Goal: Book appointment/travel/reservation

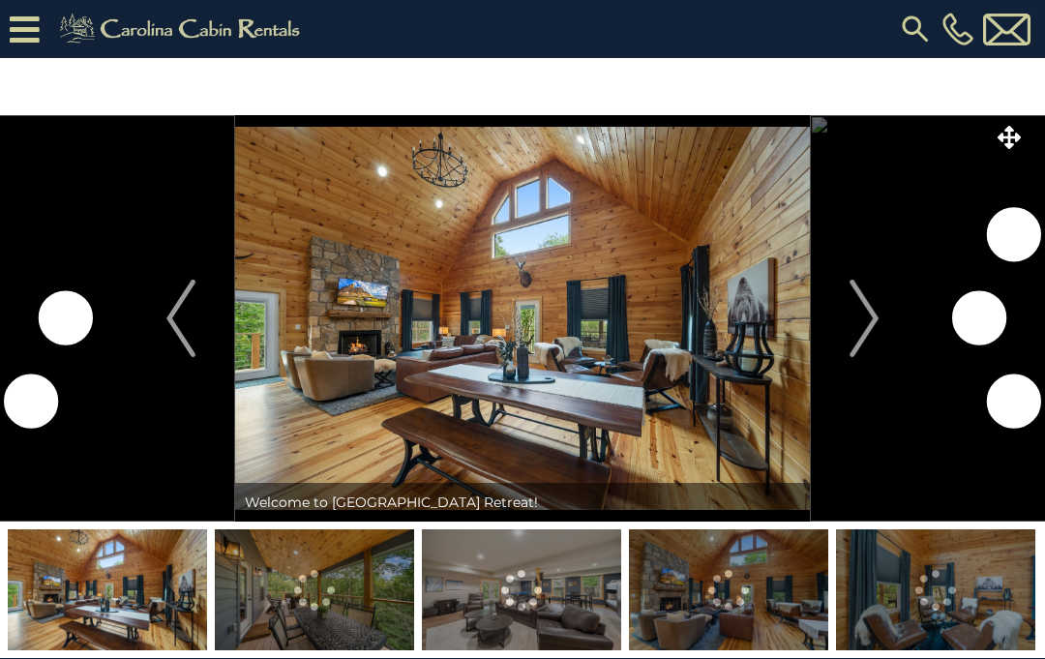
click at [872, 326] on img "Next" at bounding box center [863, 318] width 29 height 77
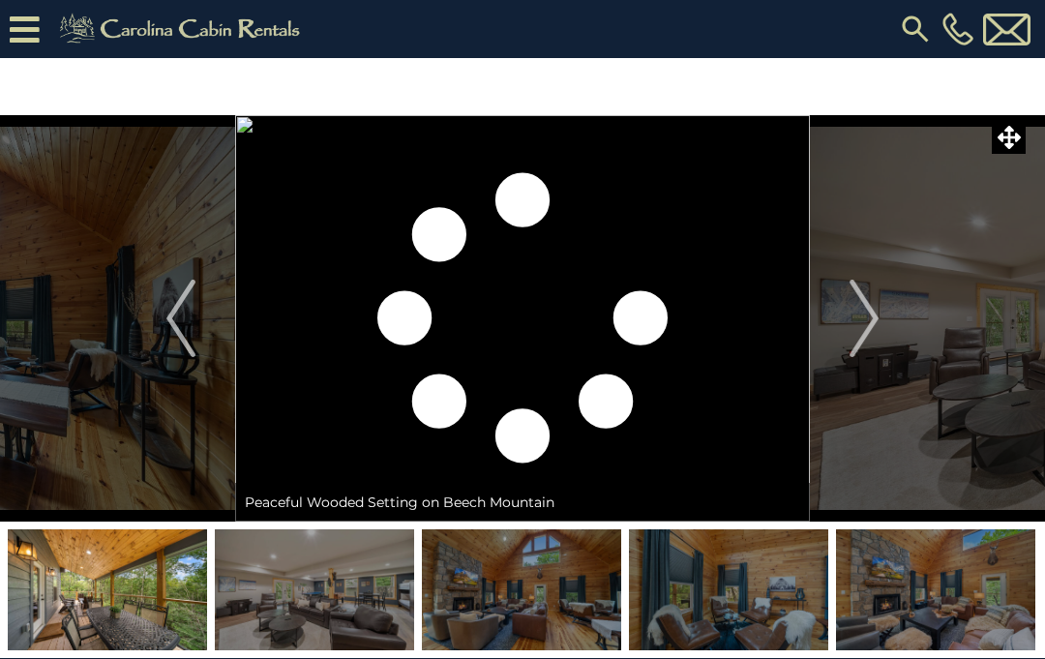
click at [883, 321] on button "Next" at bounding box center [864, 318] width 108 height 406
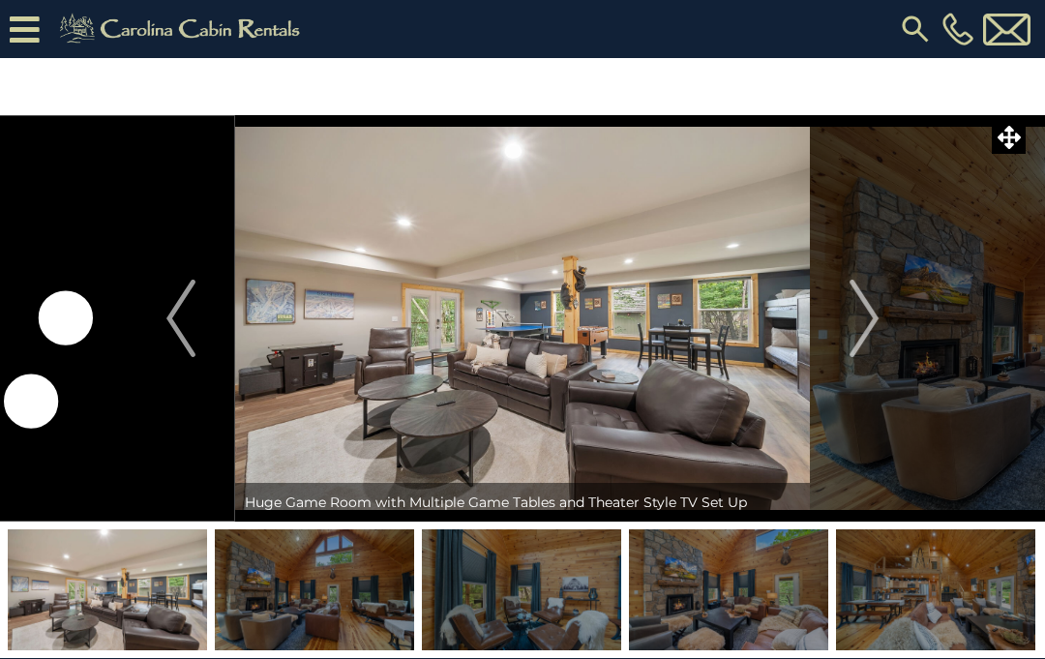
click at [865, 314] on img "Next" at bounding box center [863, 318] width 29 height 77
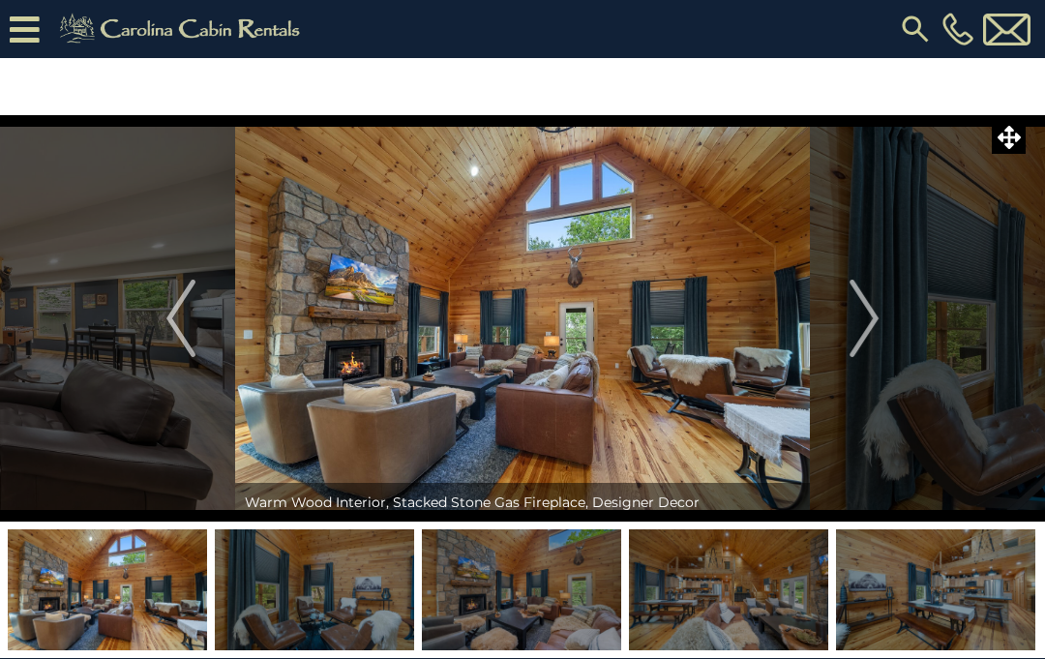
click at [864, 322] on img "Next" at bounding box center [863, 318] width 29 height 77
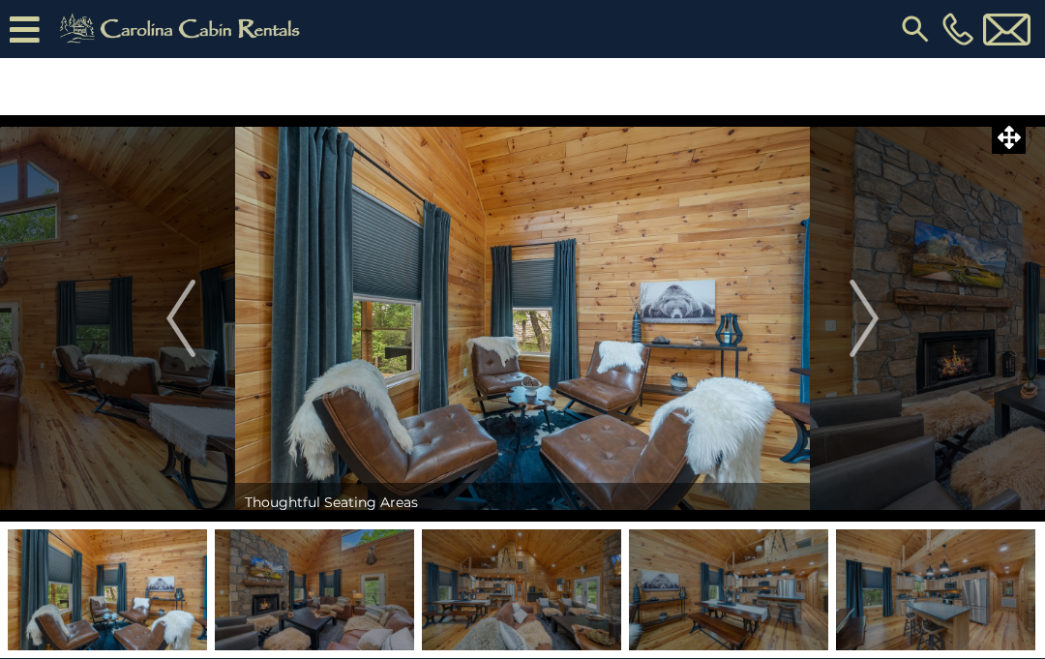
click at [869, 309] on img "Next" at bounding box center [863, 318] width 29 height 77
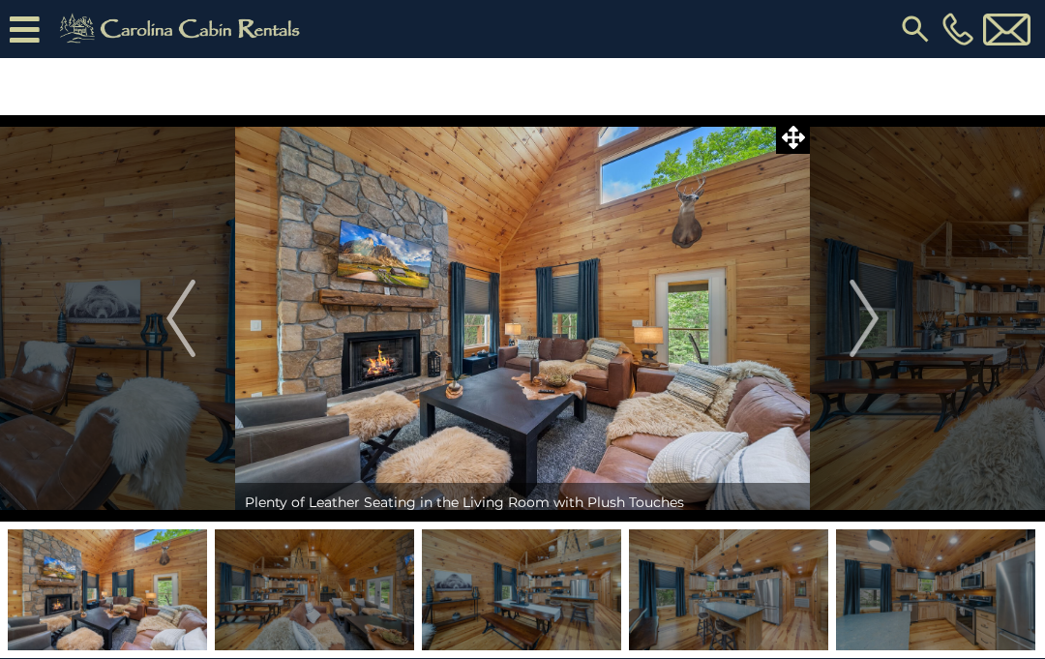
click at [866, 319] on img "Next" at bounding box center [863, 318] width 29 height 77
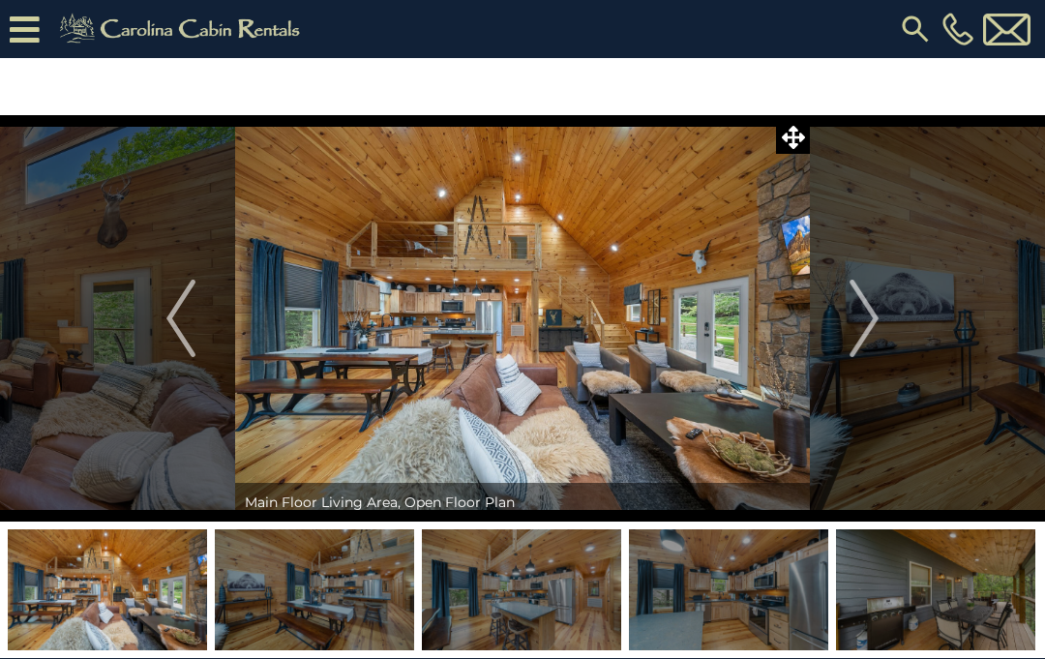
click at [872, 308] on img "Next" at bounding box center [863, 318] width 29 height 77
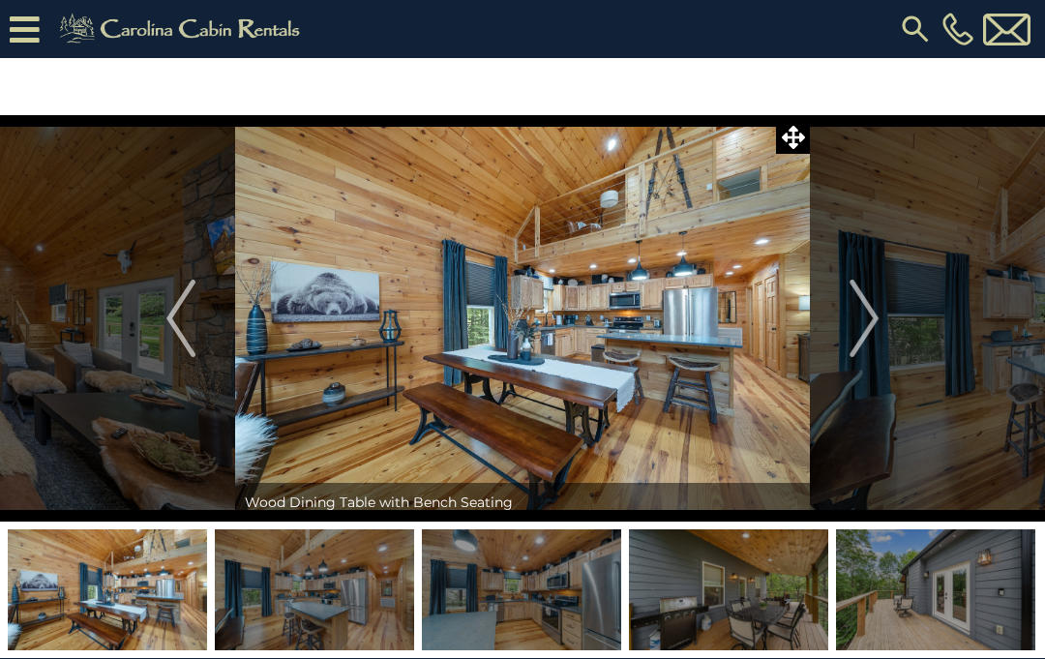
click at [867, 312] on img "Next" at bounding box center [863, 318] width 29 height 77
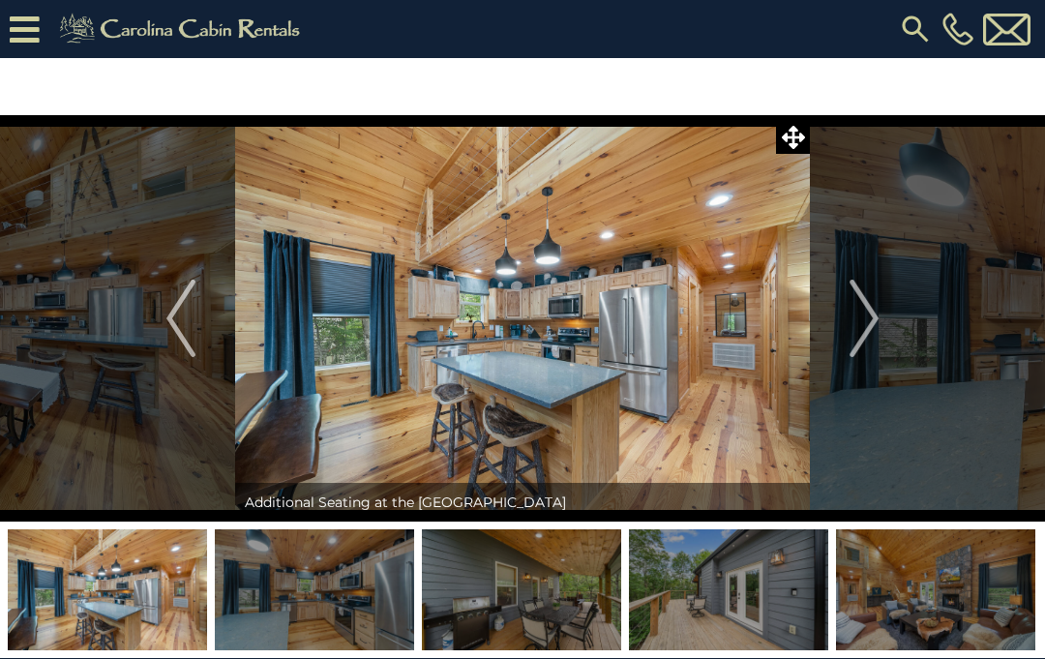
click at [874, 315] on img "Next" at bounding box center [863, 318] width 29 height 77
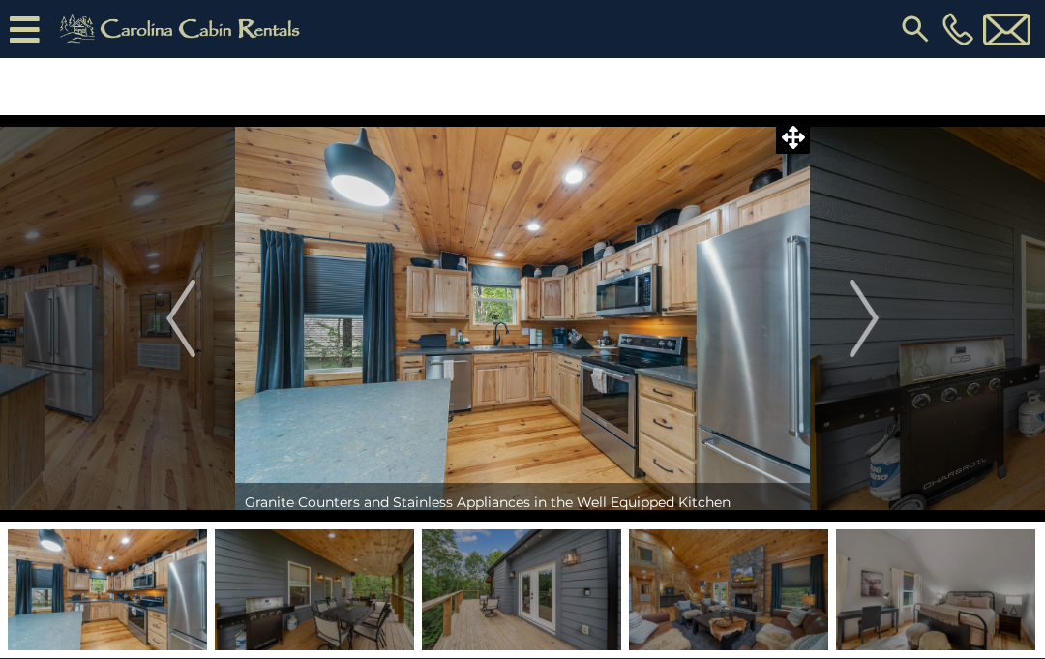
click at [866, 307] on img "Next" at bounding box center [863, 318] width 29 height 77
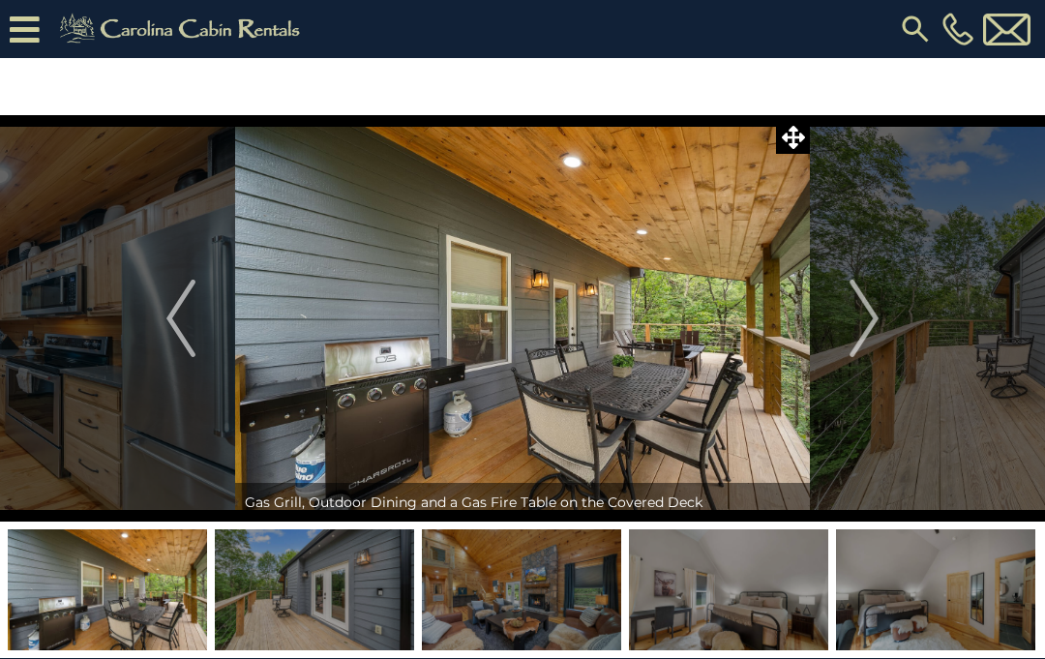
click at [866, 313] on img "Next" at bounding box center [863, 318] width 29 height 77
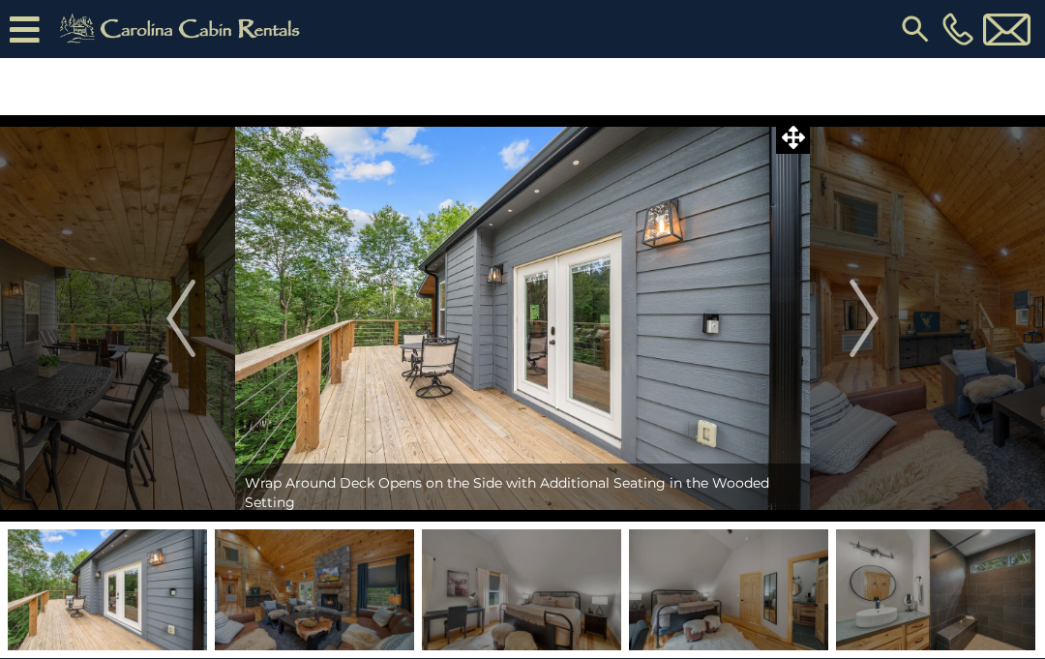
click at [869, 319] on img "Next" at bounding box center [863, 318] width 29 height 77
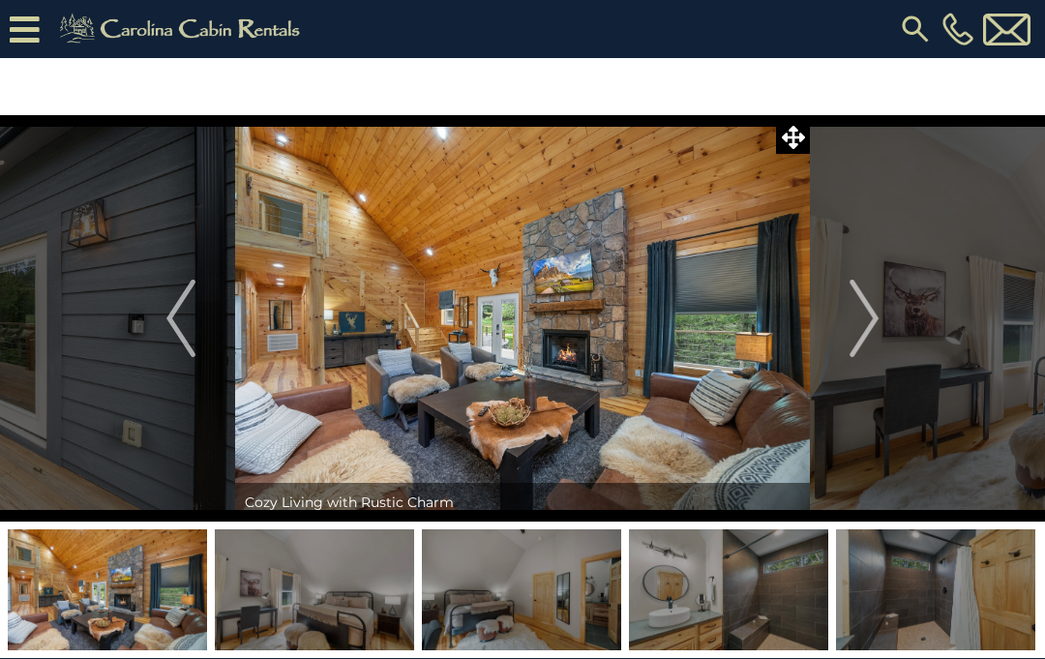
click at [871, 313] on img "Next" at bounding box center [863, 318] width 29 height 77
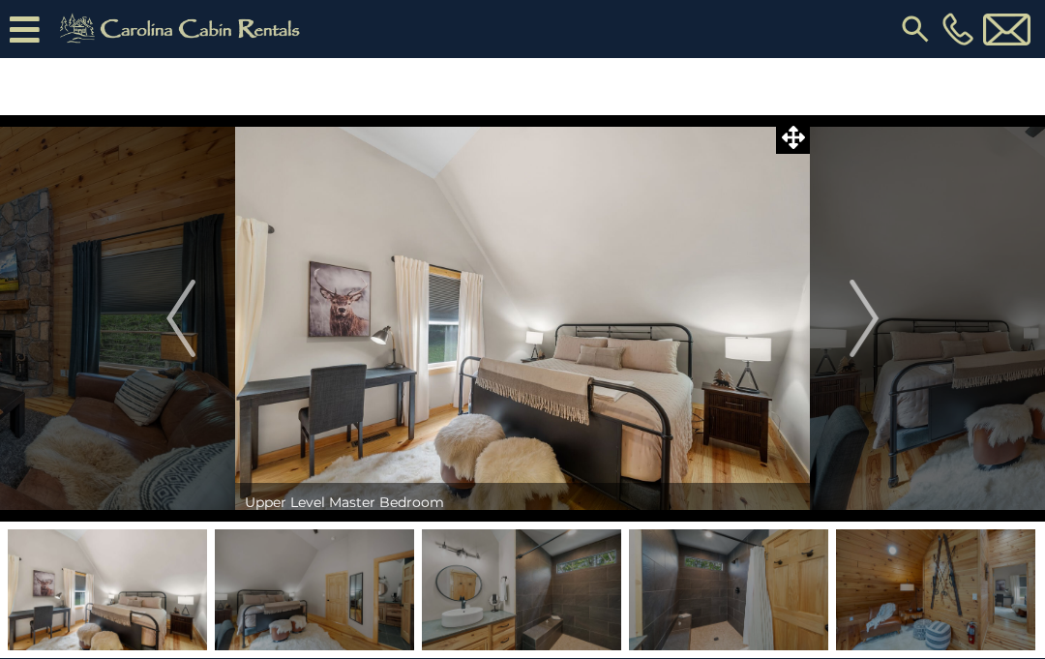
click at [869, 322] on img "Next" at bounding box center [863, 318] width 29 height 77
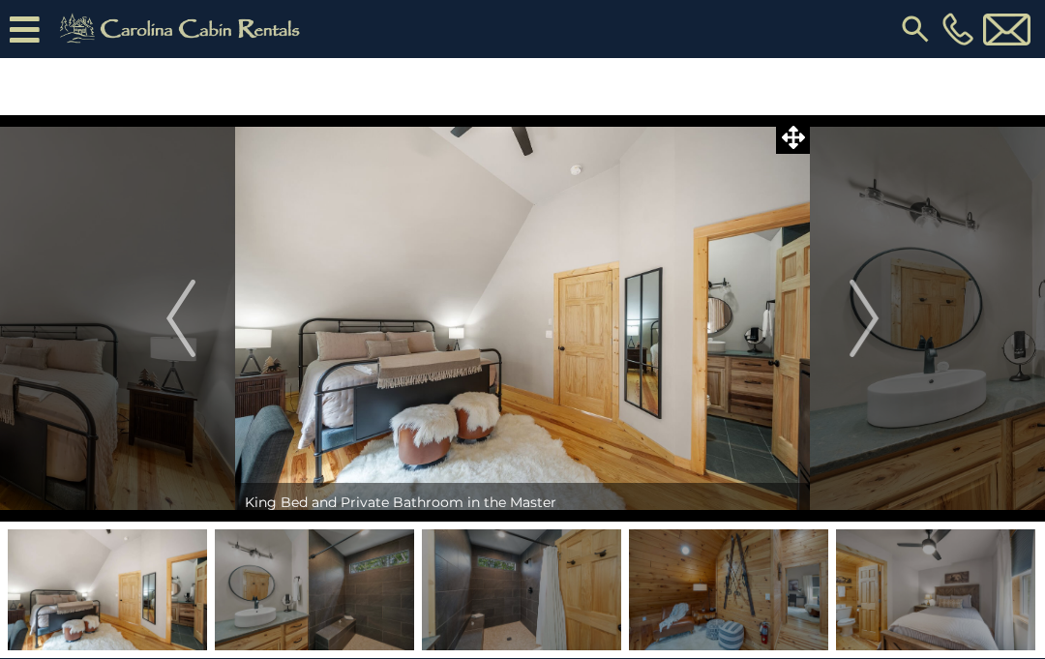
click at [874, 314] on img "Next" at bounding box center [863, 318] width 29 height 77
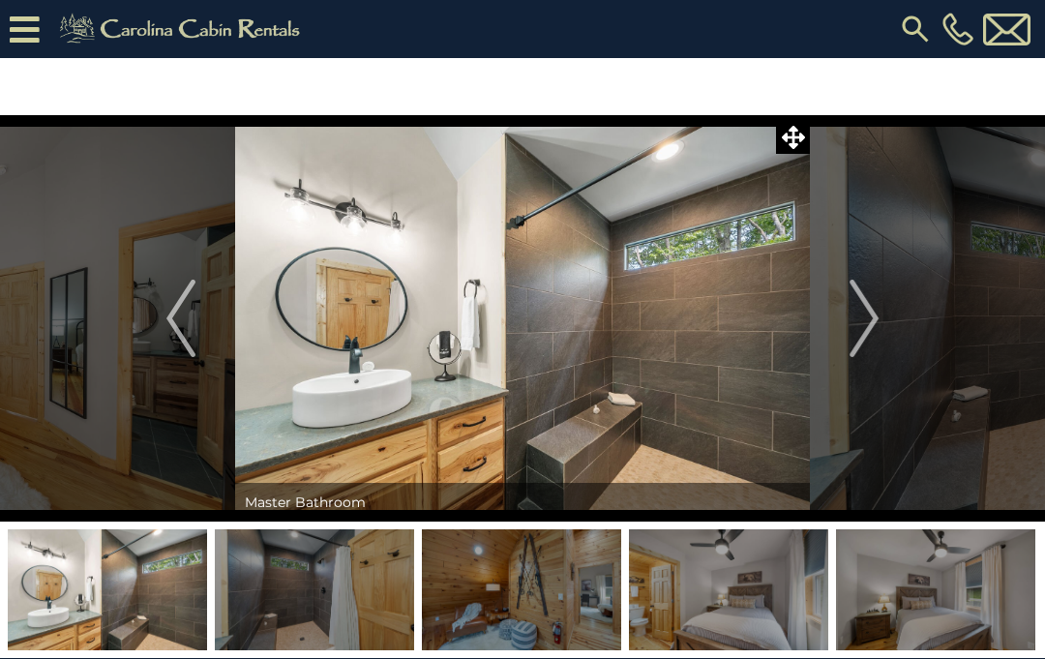
click at [874, 313] on img "Next" at bounding box center [863, 318] width 29 height 77
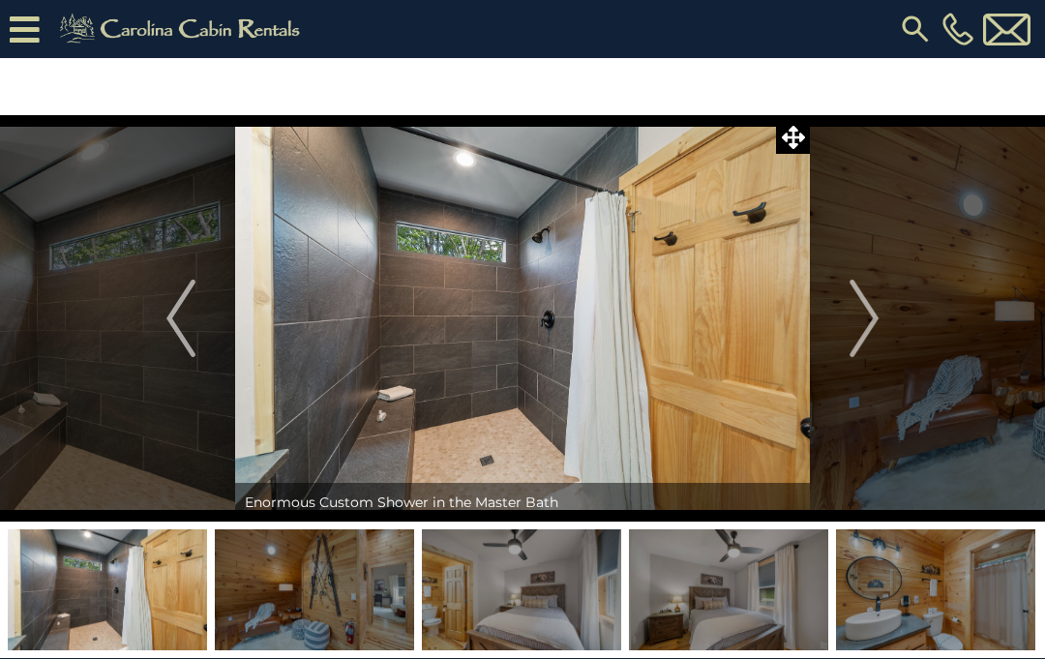
click at [876, 311] on img "Next" at bounding box center [863, 318] width 29 height 77
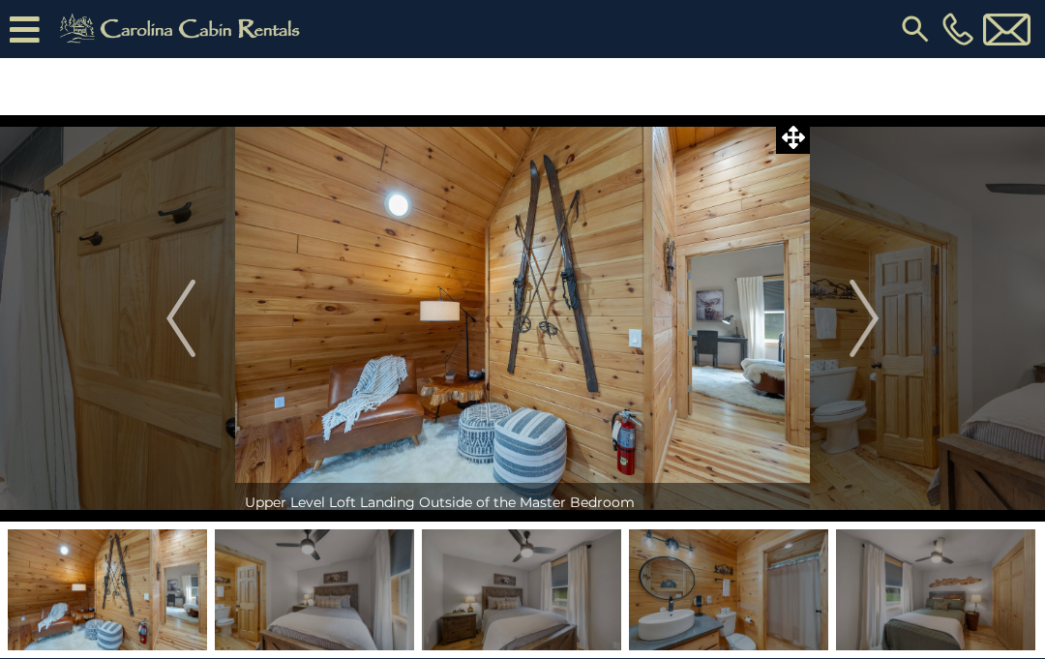
click at [875, 326] on img "Next" at bounding box center [863, 318] width 29 height 77
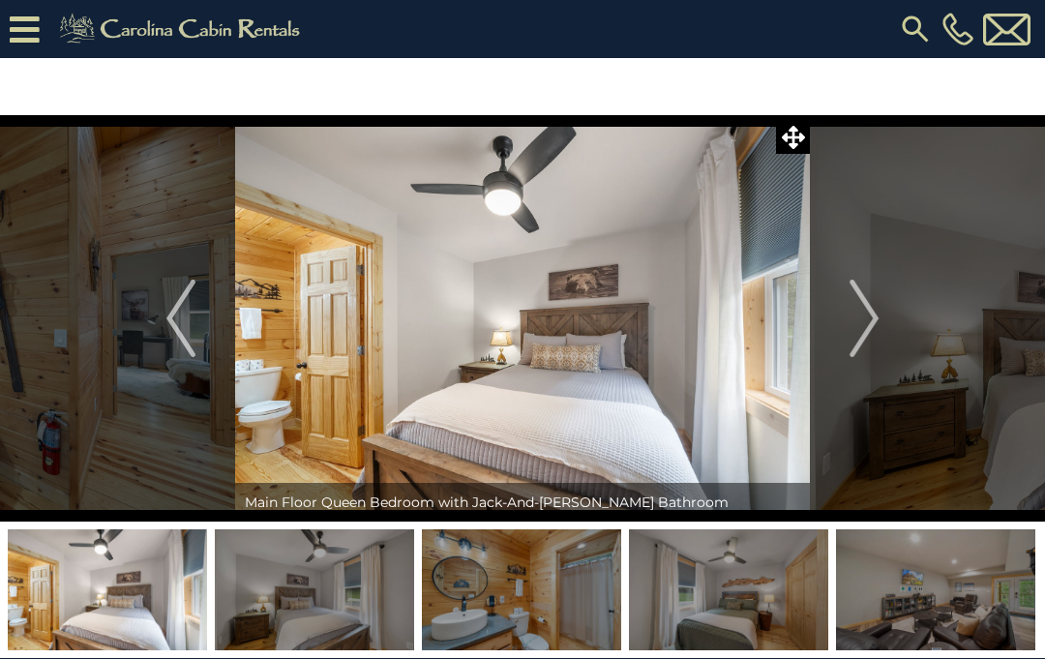
click at [869, 323] on img "Next" at bounding box center [863, 318] width 29 height 77
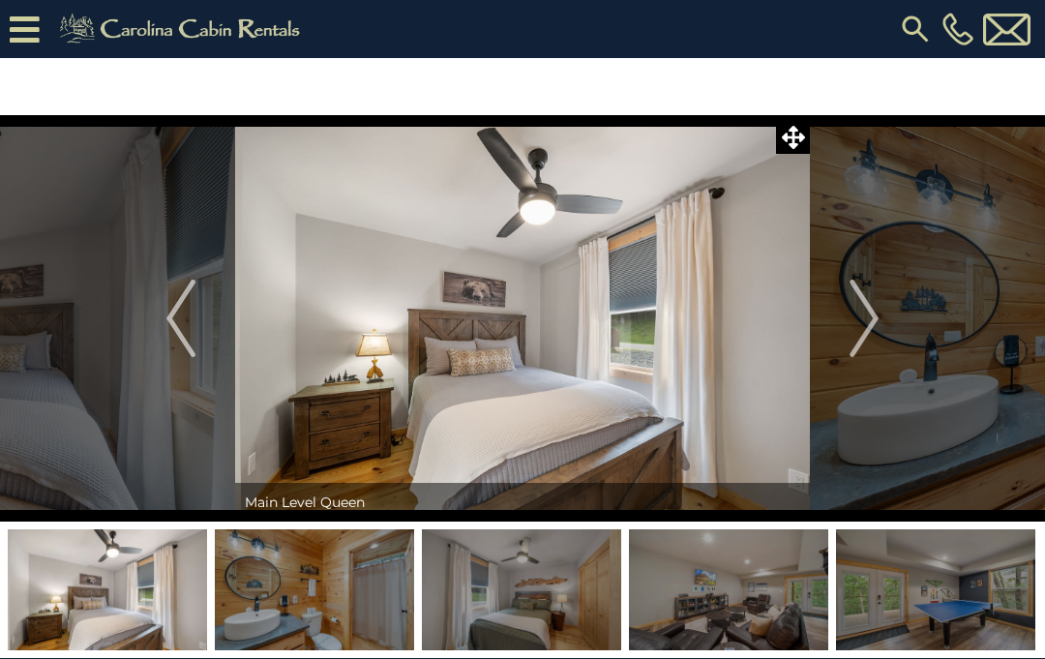
click at [869, 313] on img "Next" at bounding box center [863, 318] width 29 height 77
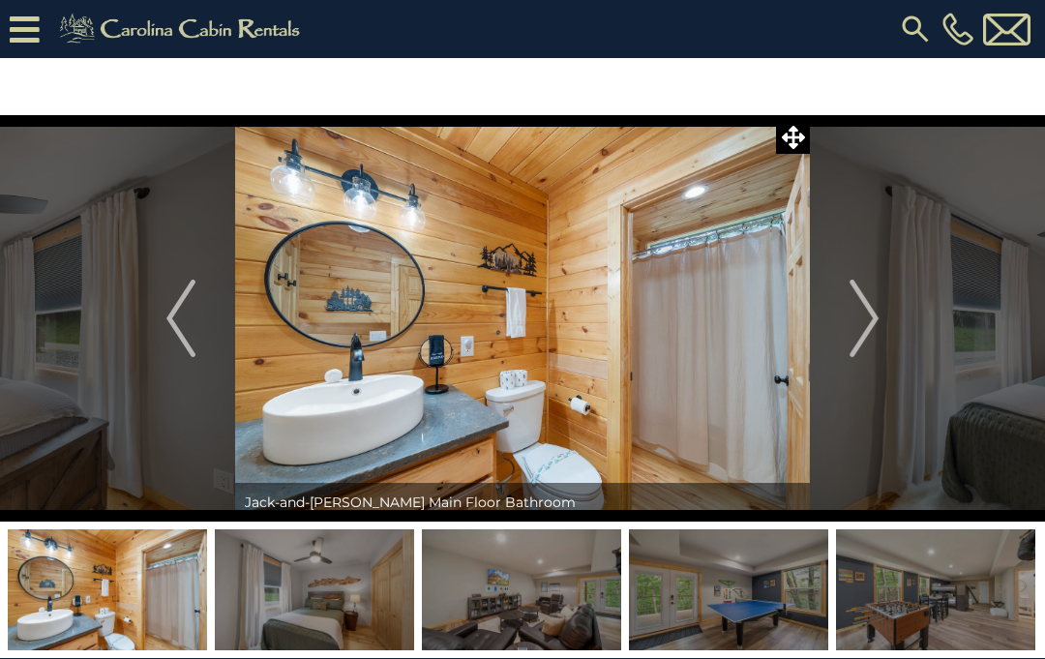
click at [869, 319] on img "Next" at bounding box center [863, 318] width 29 height 77
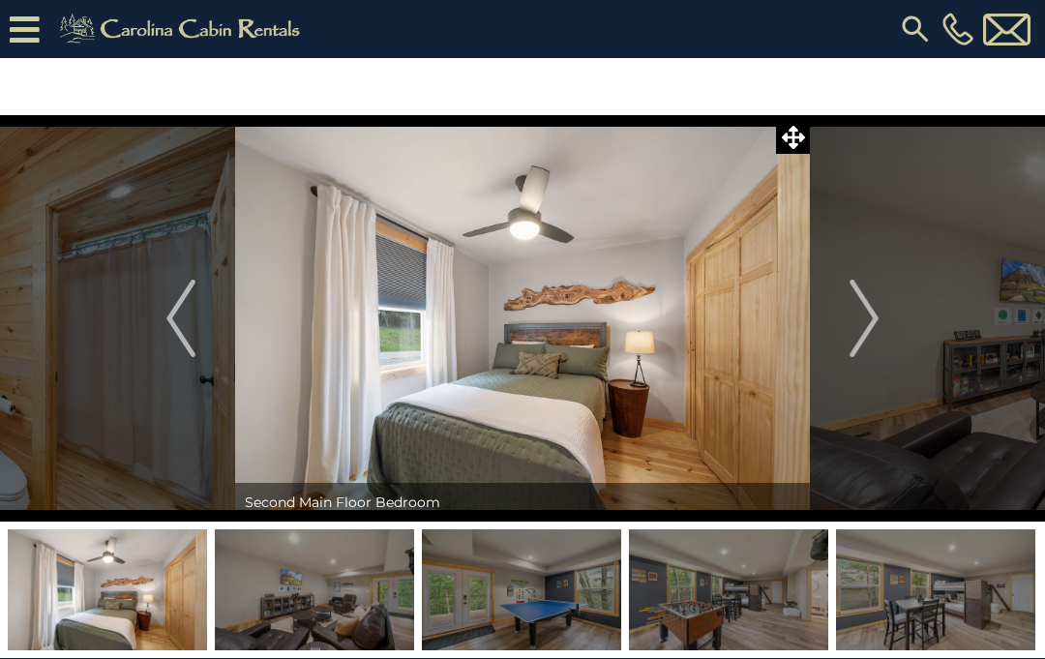
click at [869, 323] on img "Next" at bounding box center [863, 318] width 29 height 77
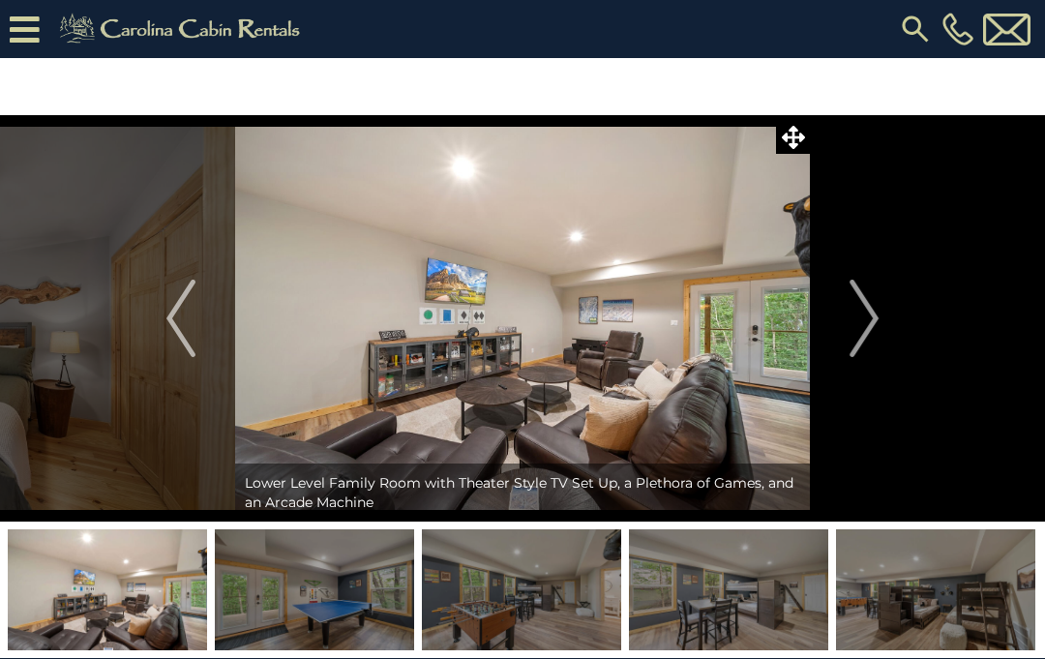
click at [872, 315] on img "Next" at bounding box center [863, 318] width 29 height 77
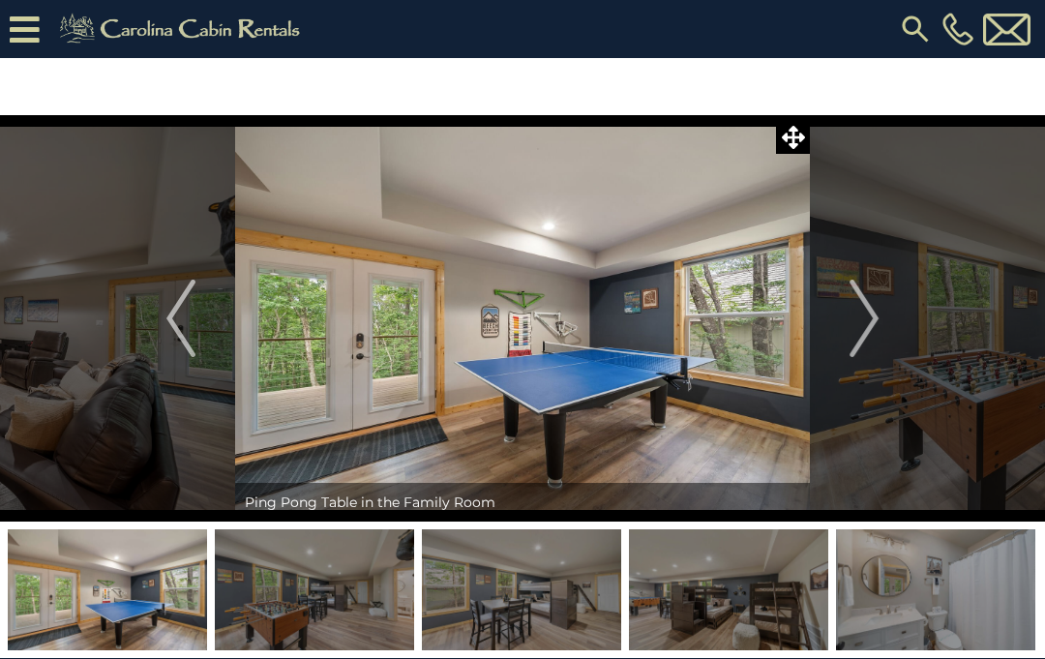
click at [872, 311] on img "Next" at bounding box center [863, 318] width 29 height 77
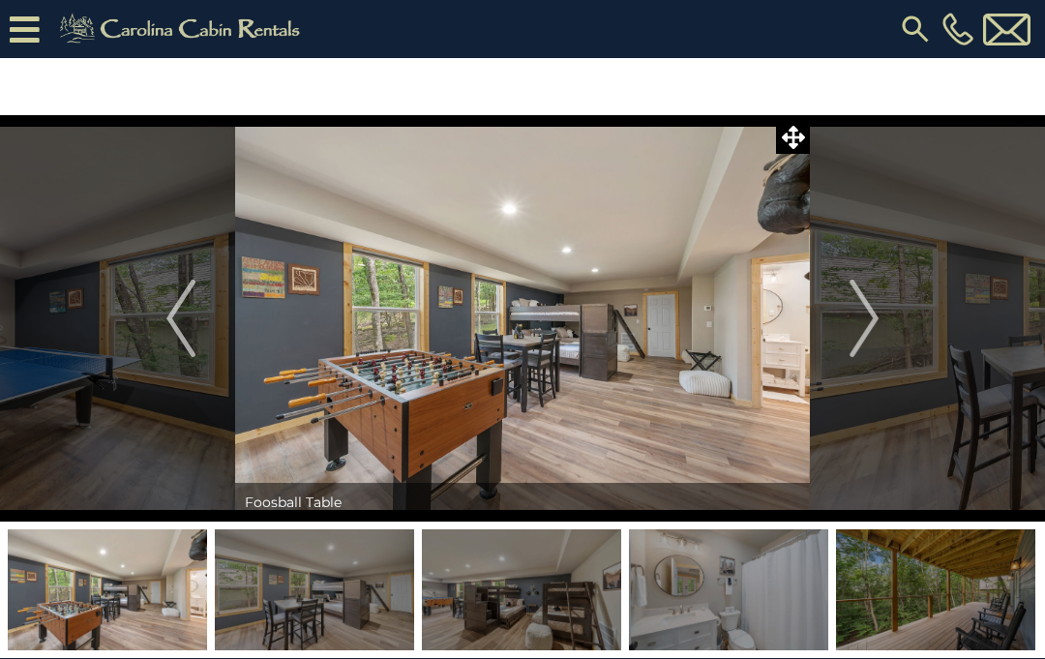
click at [869, 323] on img "Next" at bounding box center [863, 318] width 29 height 77
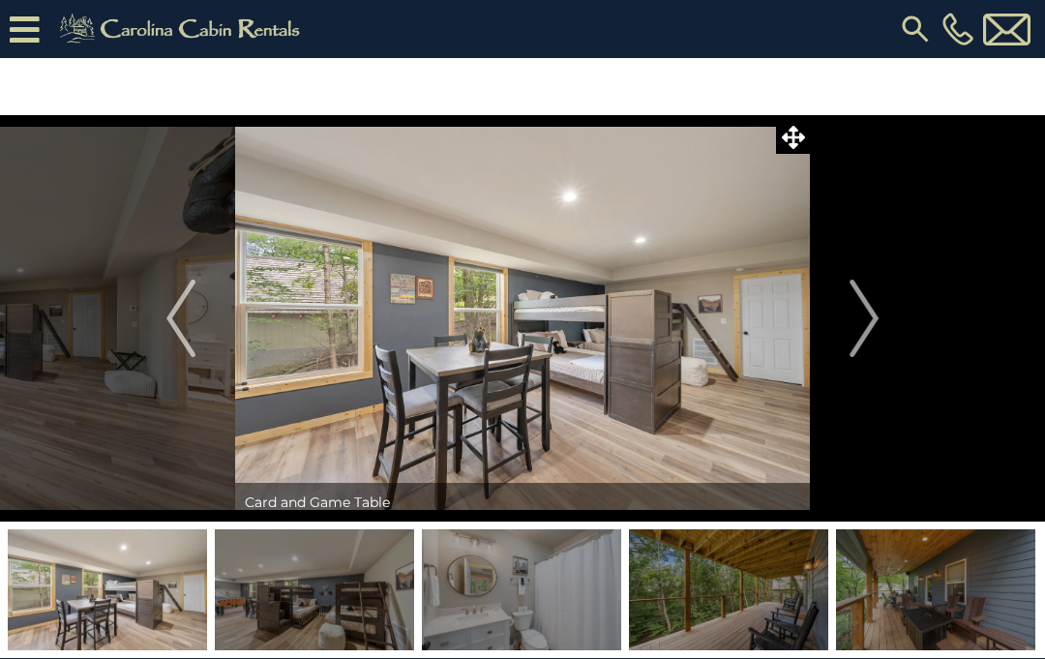
click at [874, 315] on img "Next" at bounding box center [863, 318] width 29 height 77
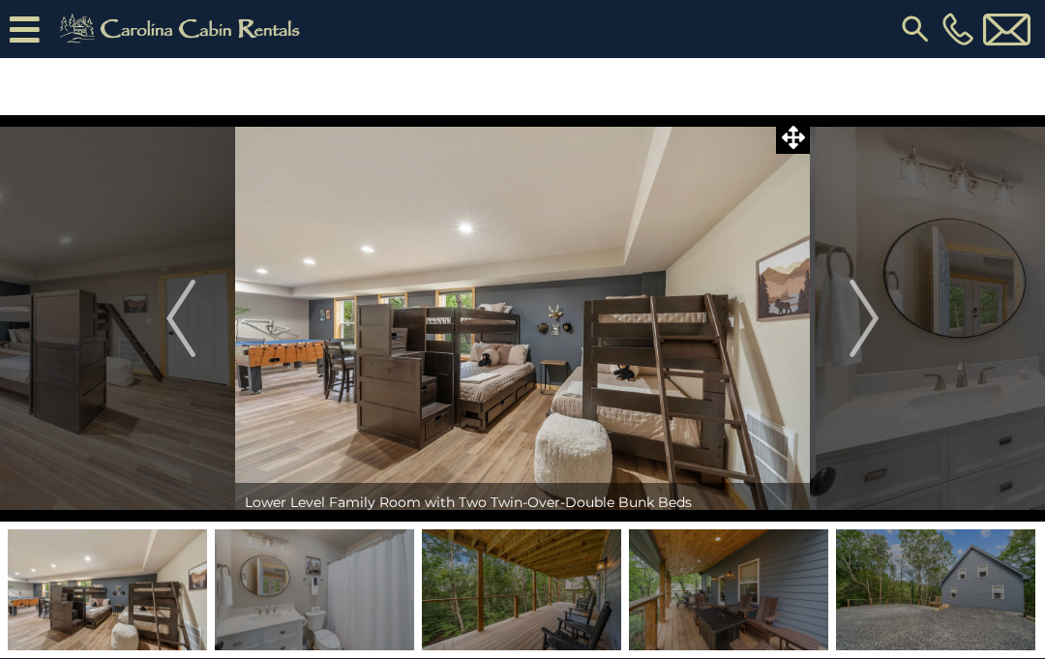
click at [862, 301] on img "Next" at bounding box center [863, 318] width 29 height 77
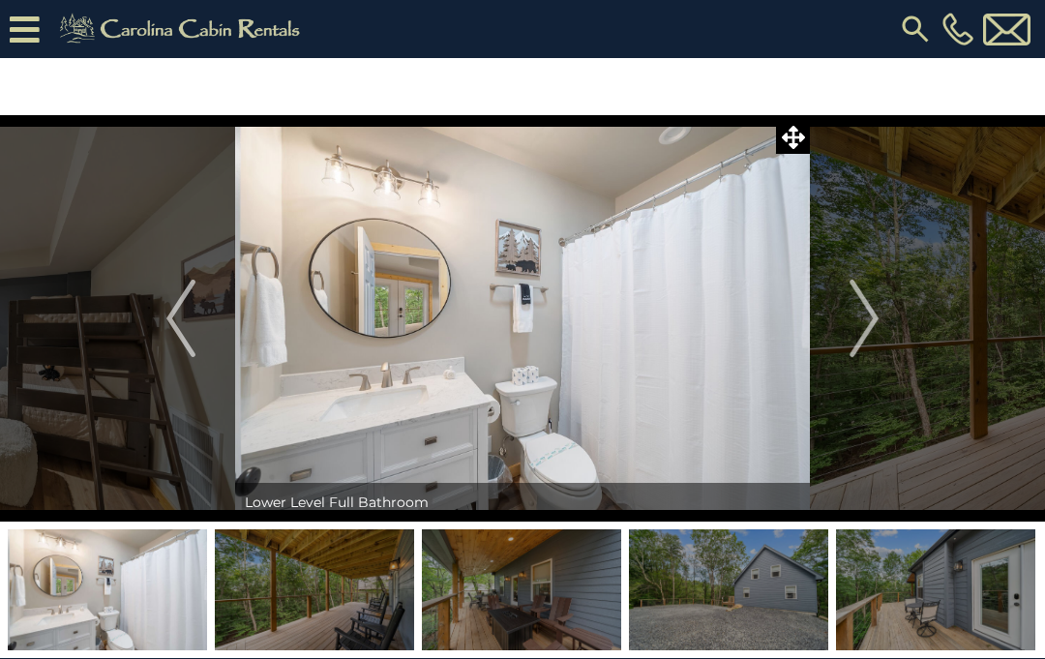
click at [870, 315] on img "Next" at bounding box center [863, 318] width 29 height 77
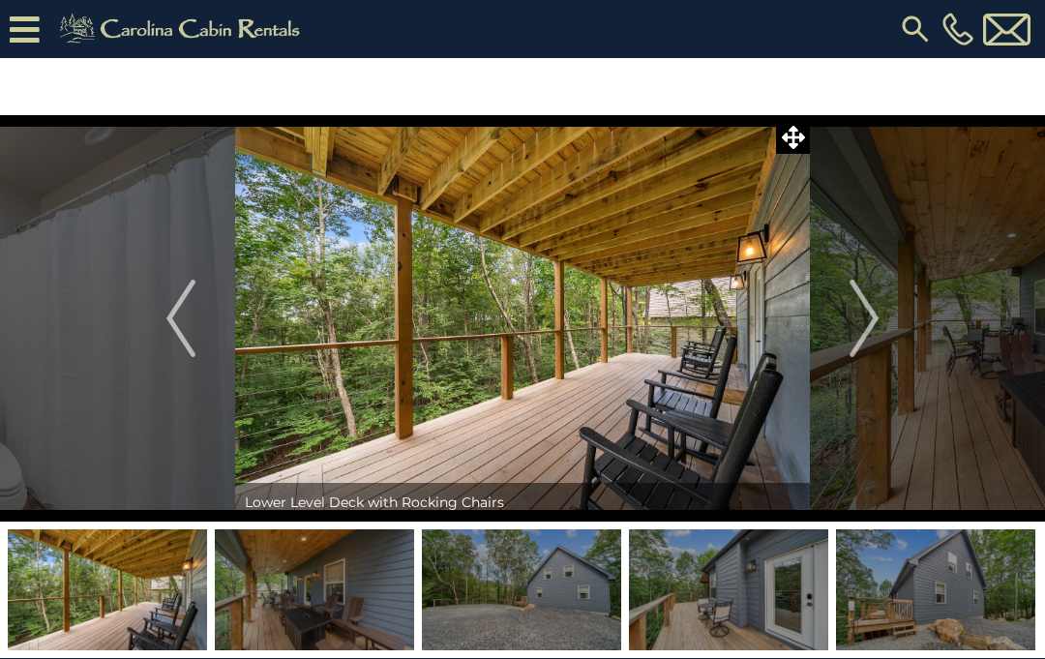
click at [872, 314] on img "Next" at bounding box center [863, 318] width 29 height 77
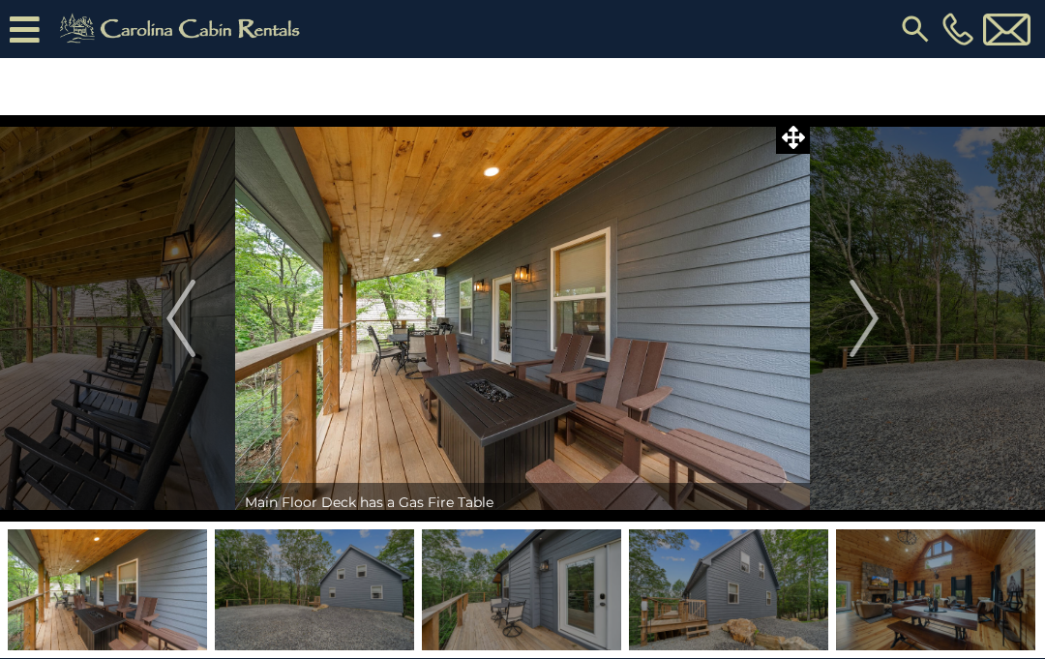
click at [871, 313] on img "Next" at bounding box center [863, 318] width 29 height 77
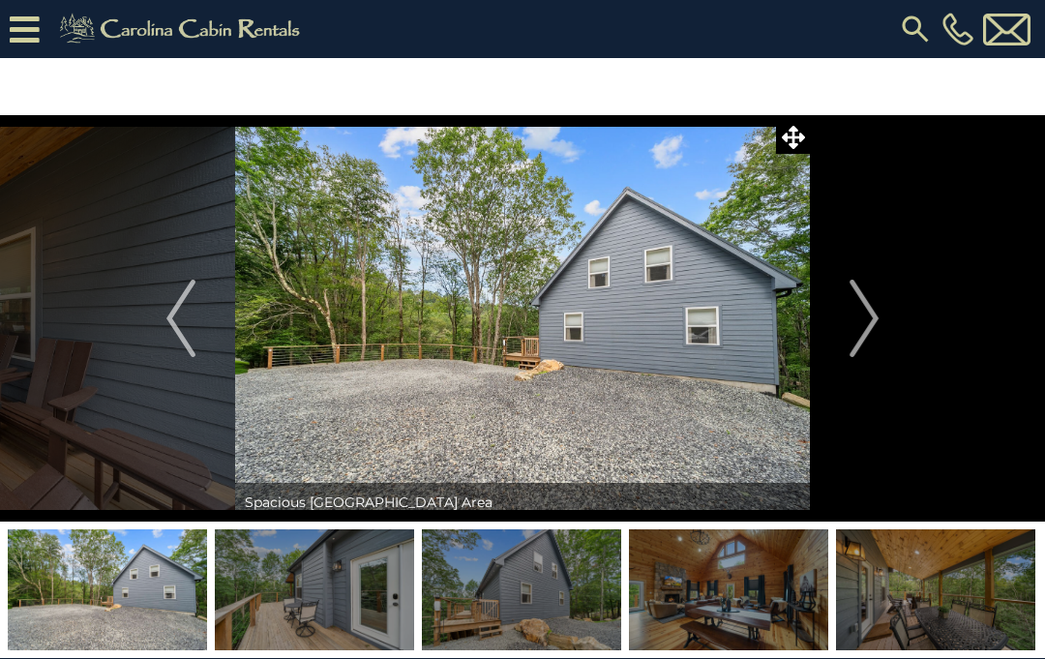
click at [871, 316] on img "Next" at bounding box center [863, 318] width 29 height 77
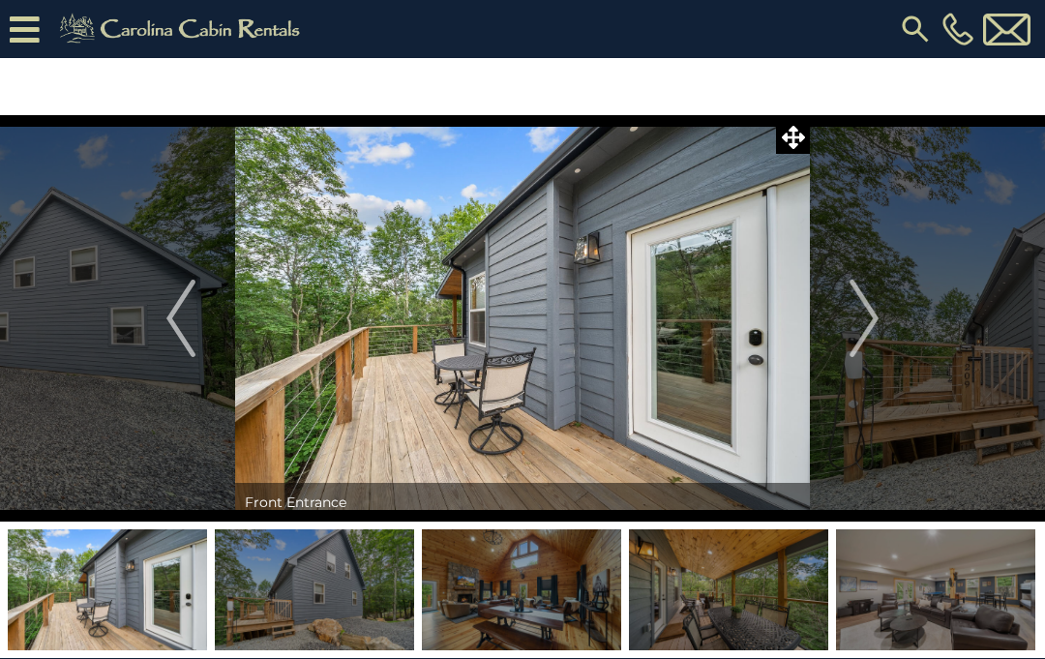
click at [872, 320] on img "Next" at bounding box center [863, 318] width 29 height 77
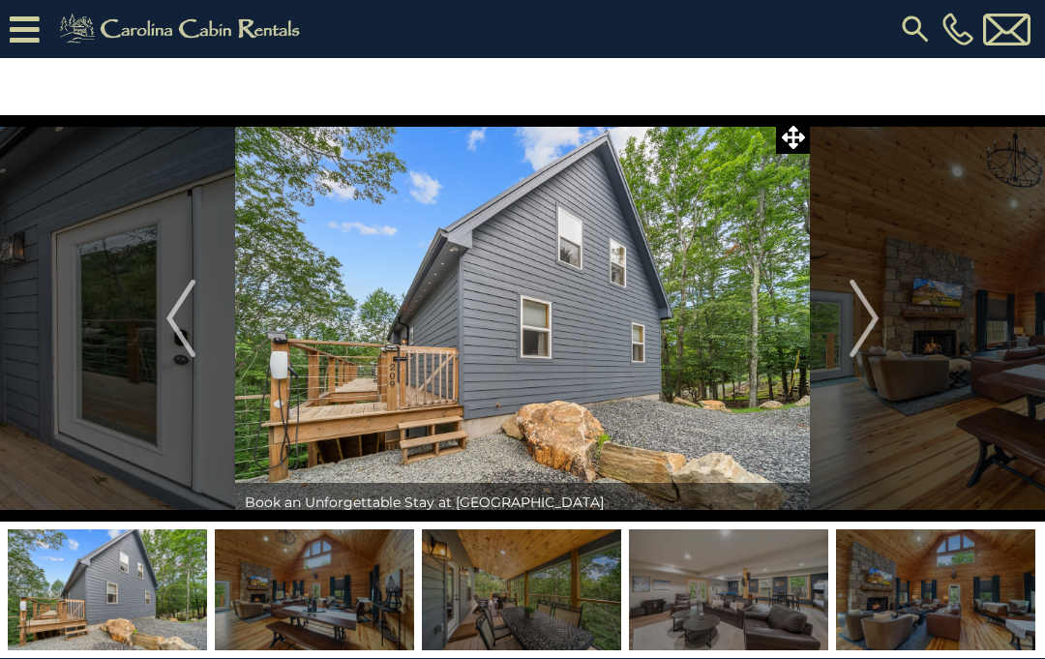
click at [869, 314] on img "Next" at bounding box center [863, 318] width 29 height 77
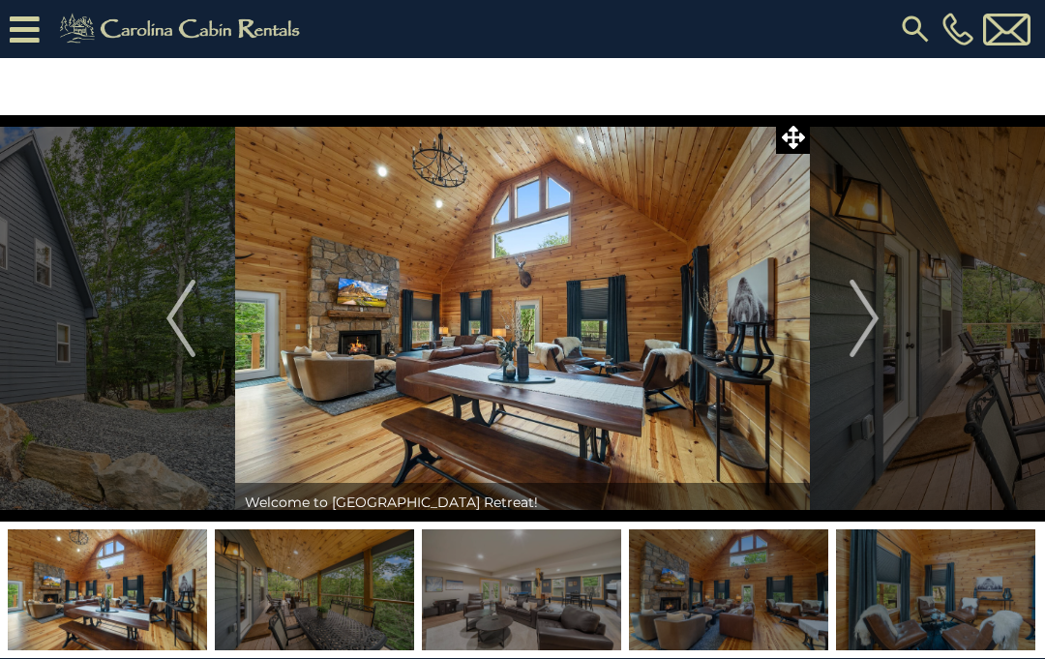
click at [871, 313] on img "Next" at bounding box center [863, 318] width 29 height 77
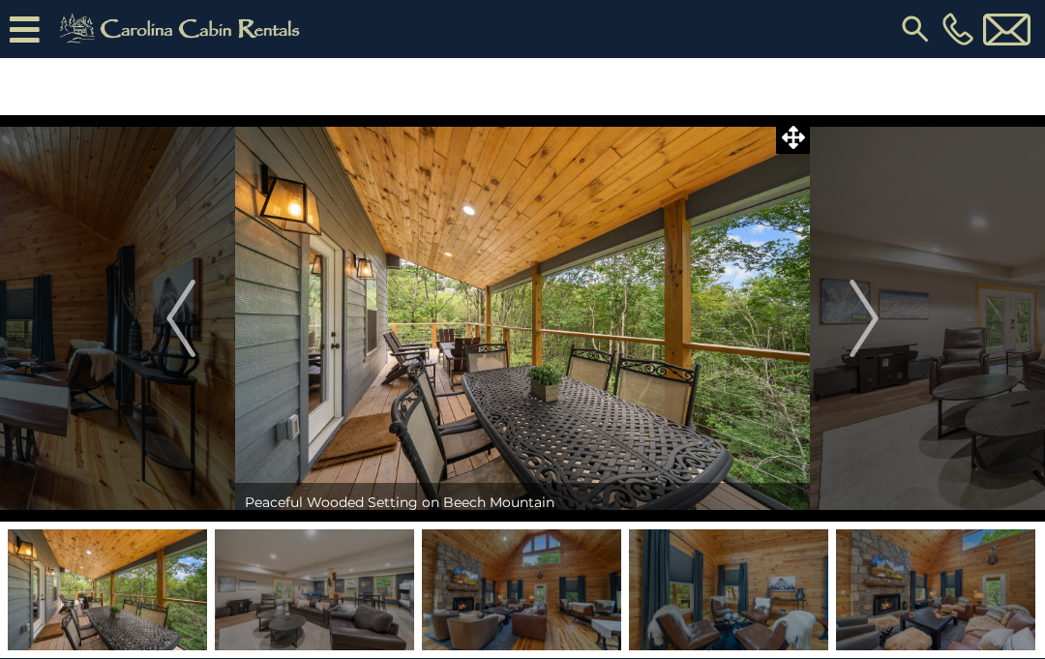
click at [867, 327] on img "Next" at bounding box center [863, 318] width 29 height 77
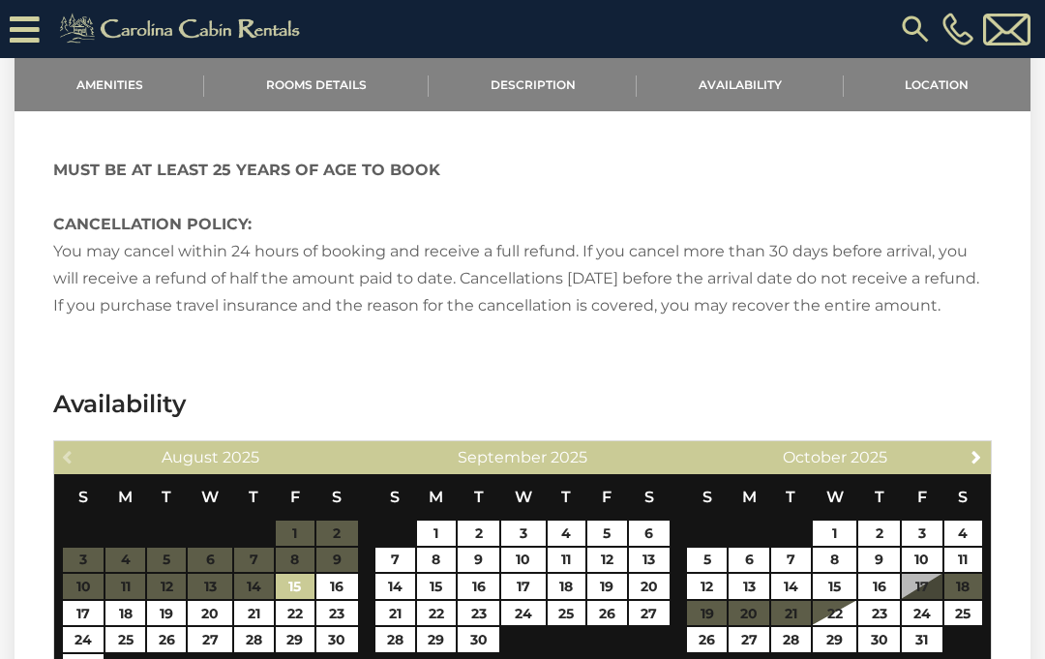
scroll to position [3320, 0]
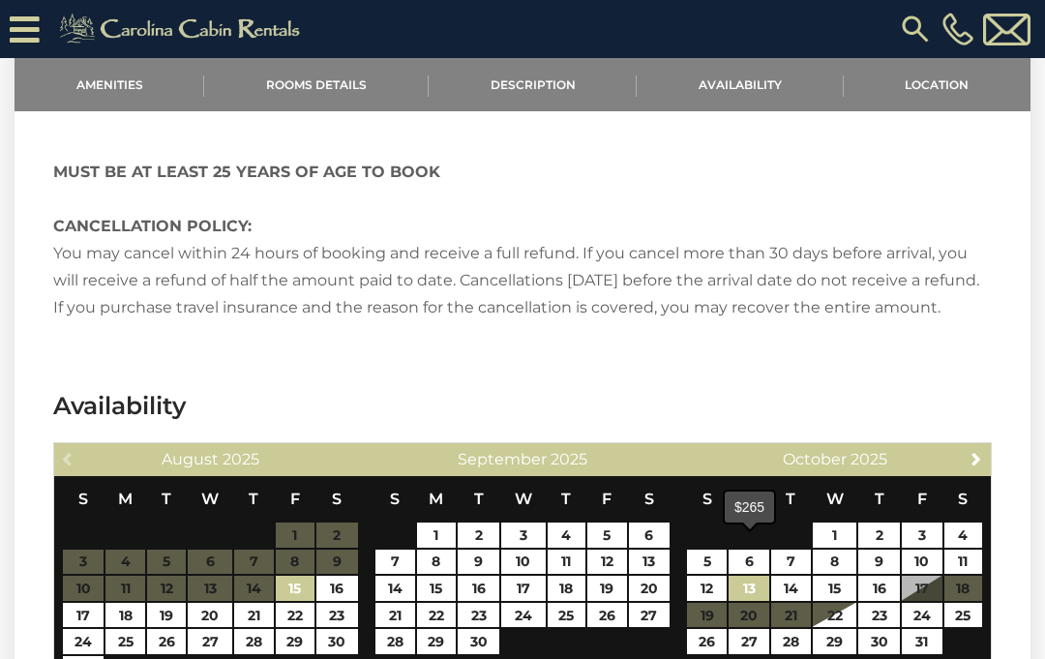
click at [757, 576] on link "13" at bounding box center [749, 588] width 41 height 25
type input "**********"
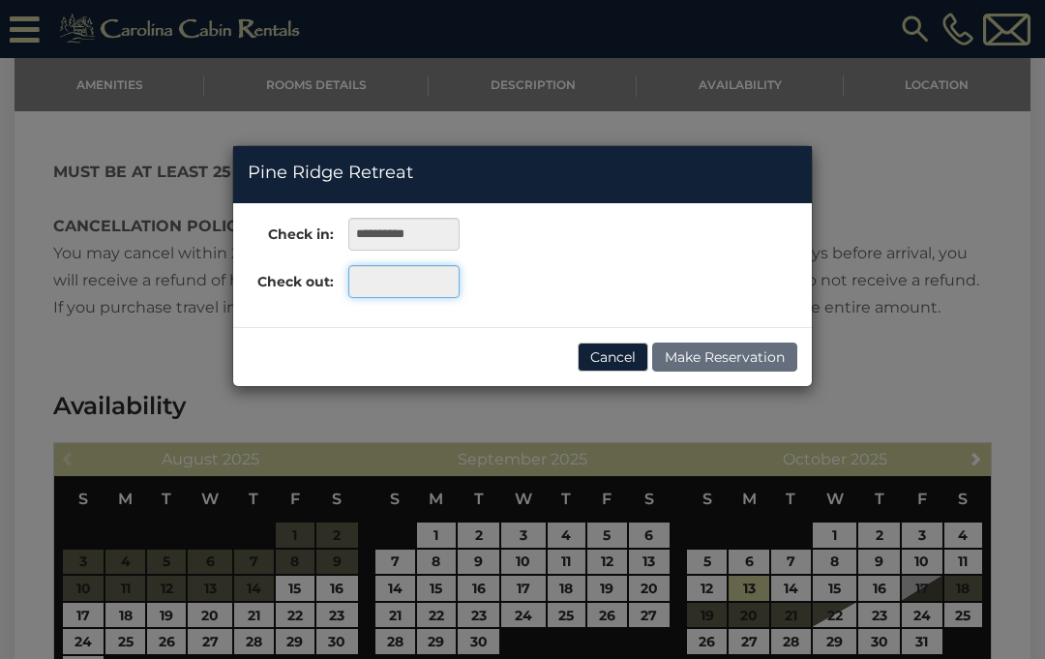
click at [423, 280] on input "text" at bounding box center [403, 281] width 111 height 33
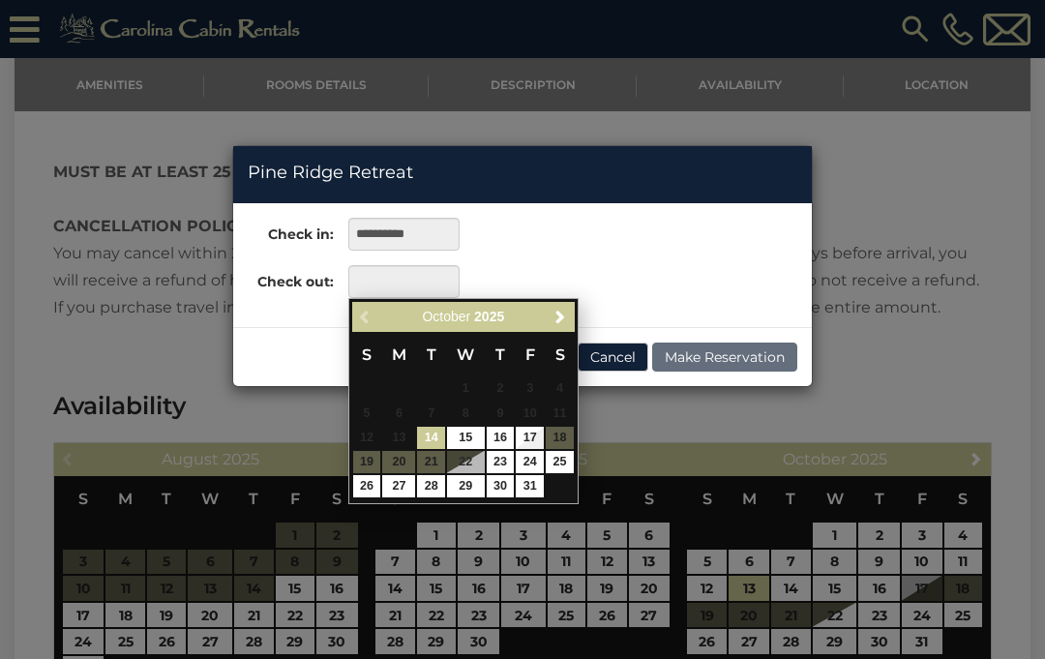
click at [533, 432] on link "17" at bounding box center [530, 438] width 28 height 22
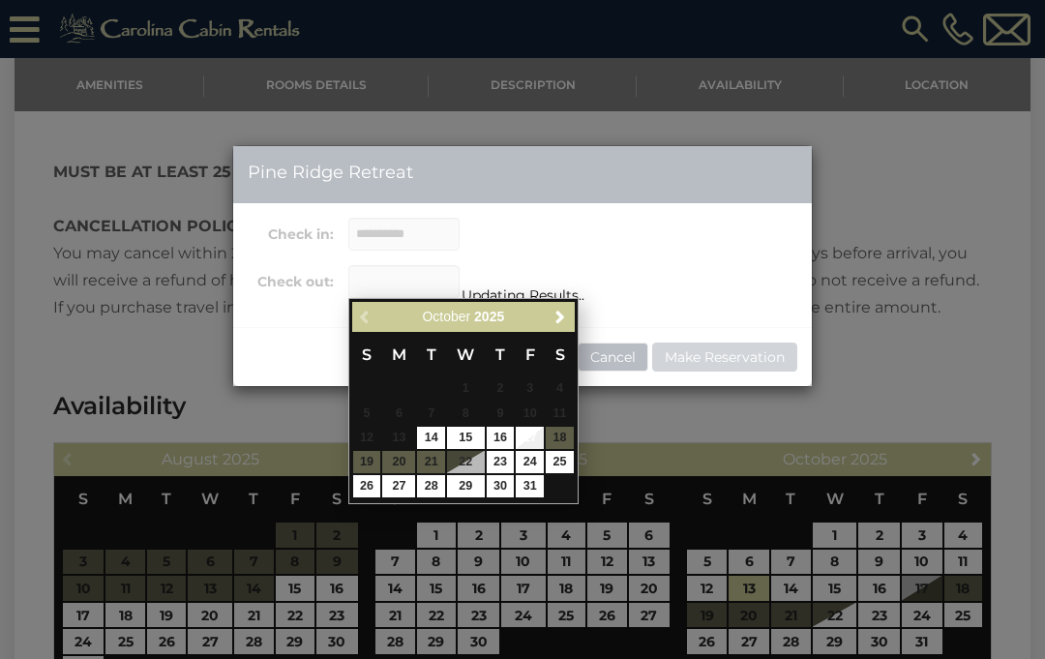
type input "**********"
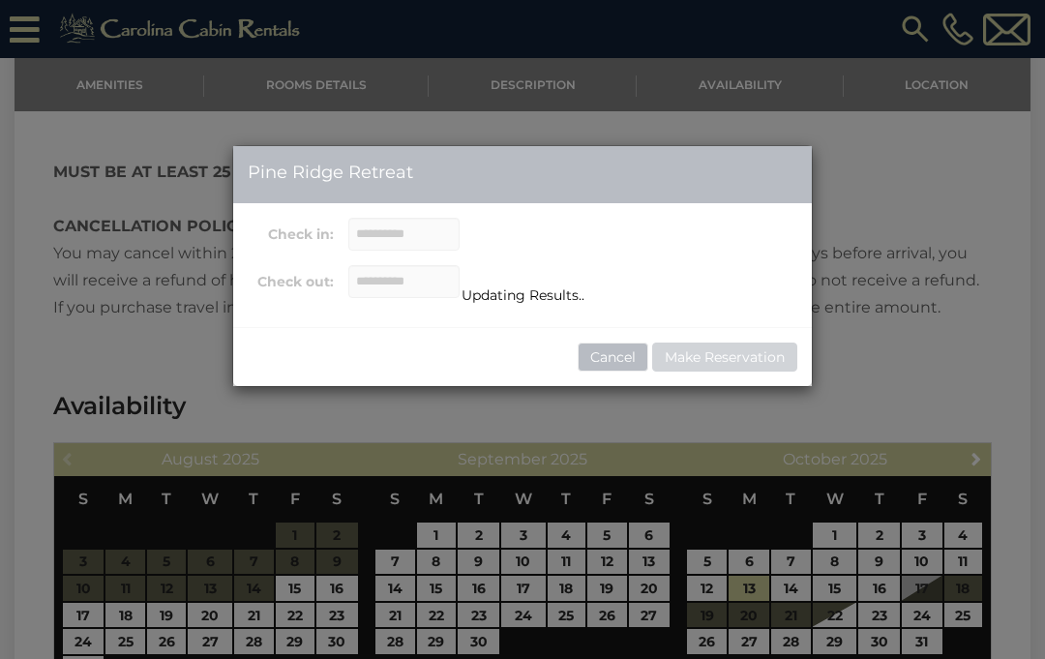
click at [754, 309] on div "Updating Results.." at bounding box center [522, 266] width 579 height 240
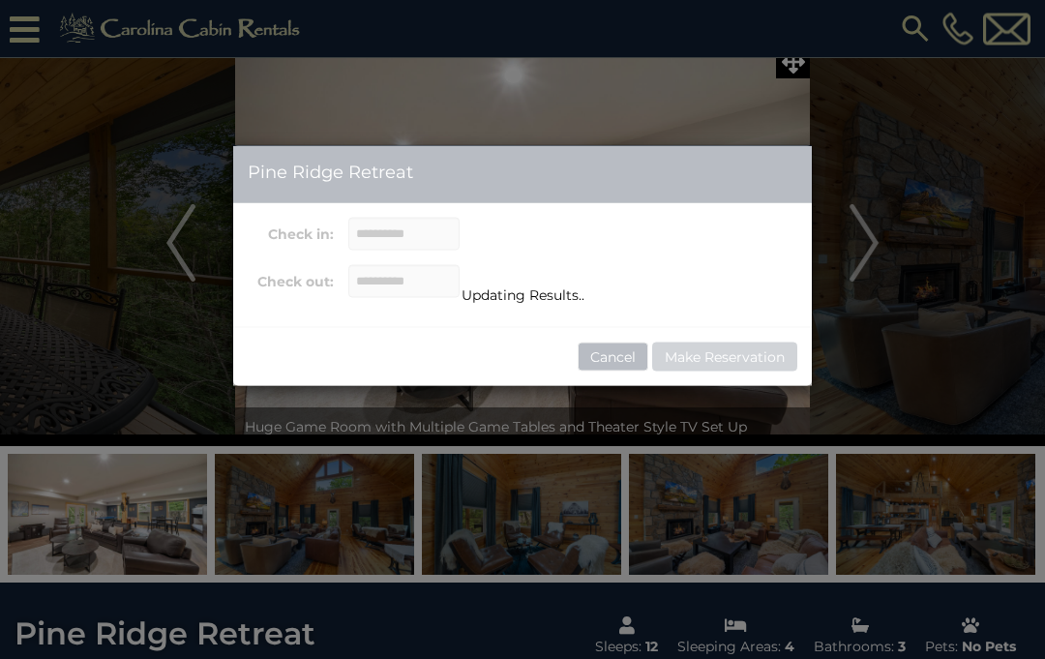
scroll to position [0, 0]
